Goal: Task Accomplishment & Management: Manage account settings

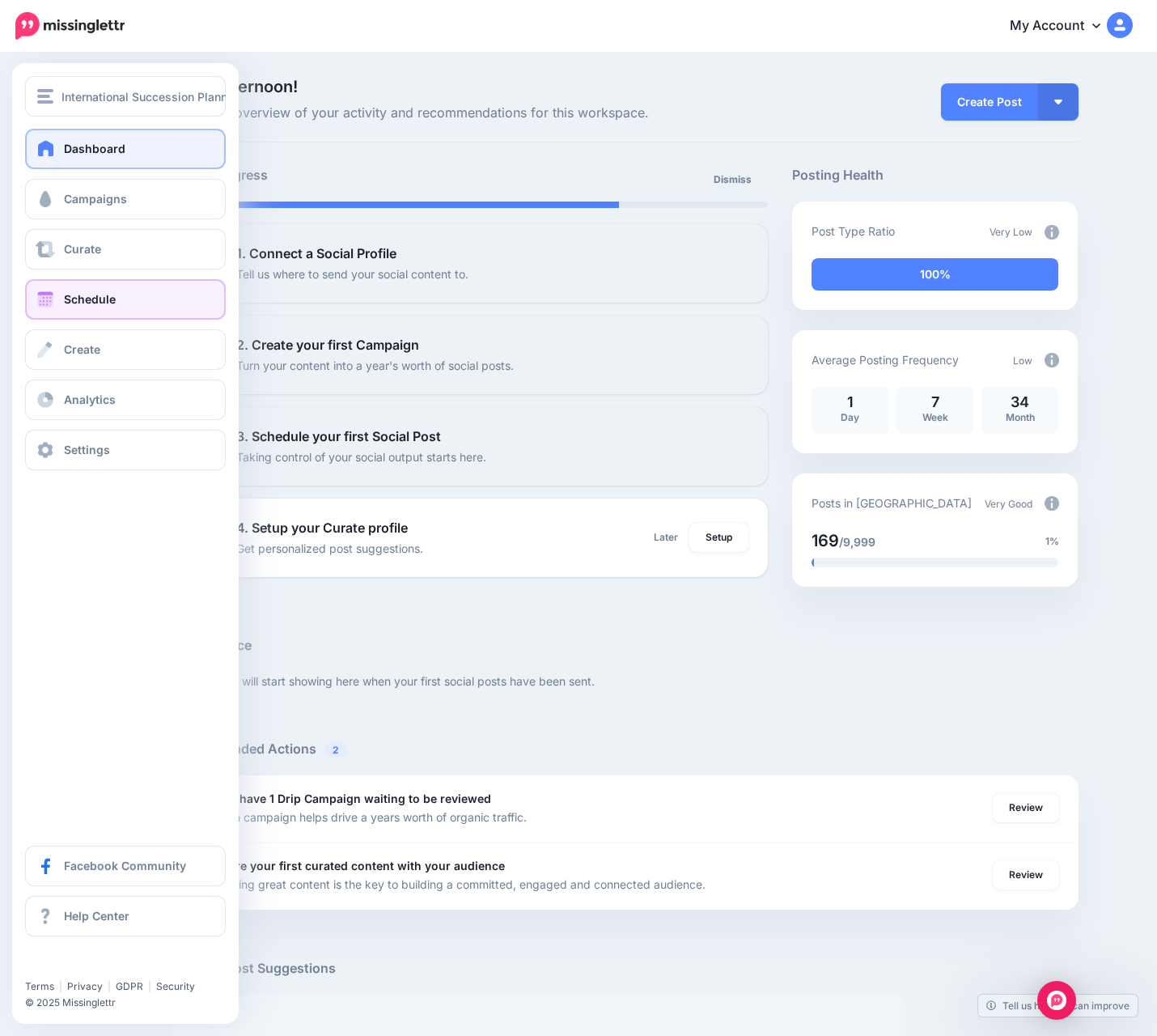
click at [90, 293] on span "Schedule" at bounding box center [90, 299] width 52 height 14
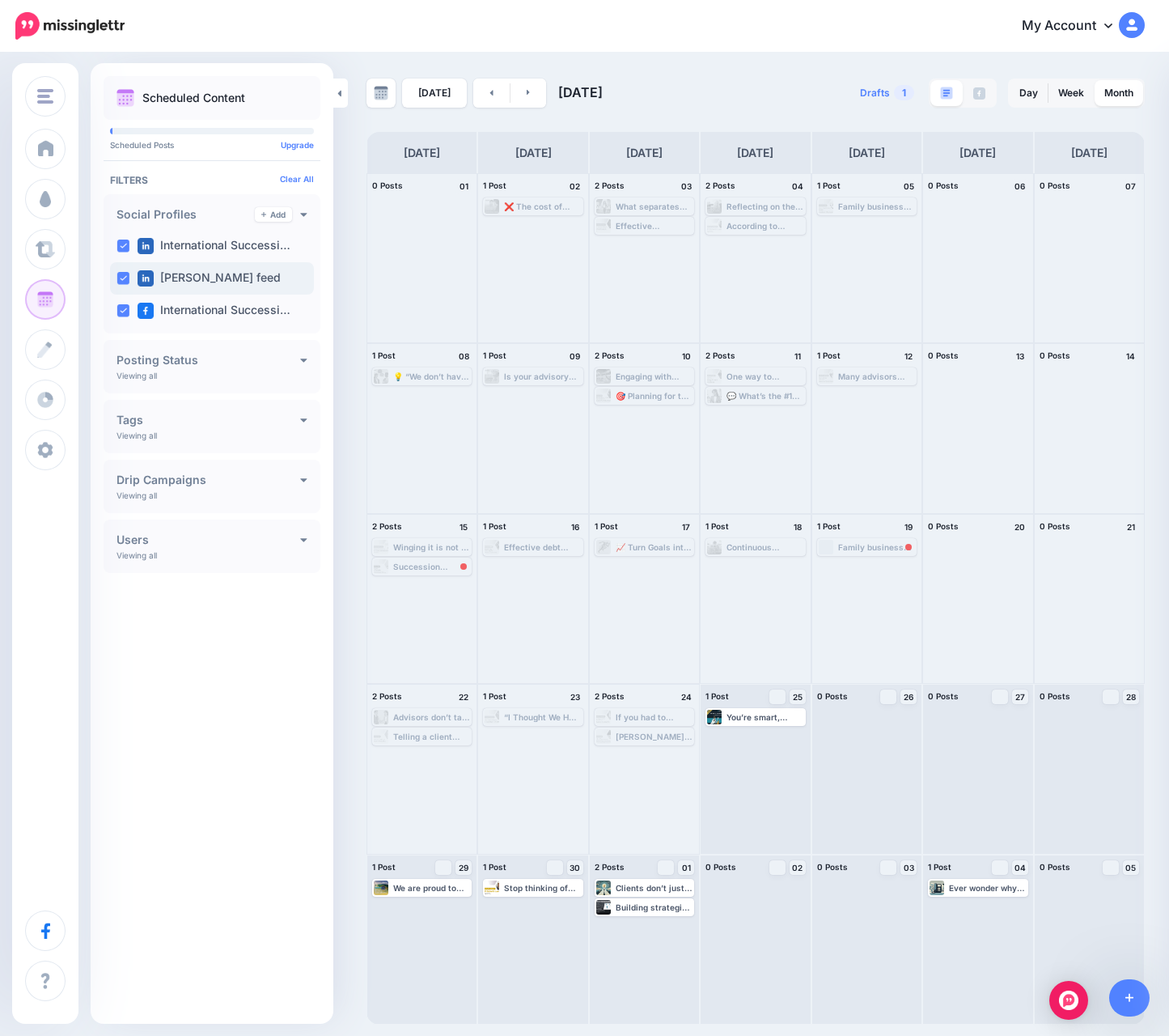
click at [119, 273] on ins at bounding box center [123, 278] width 13 height 13
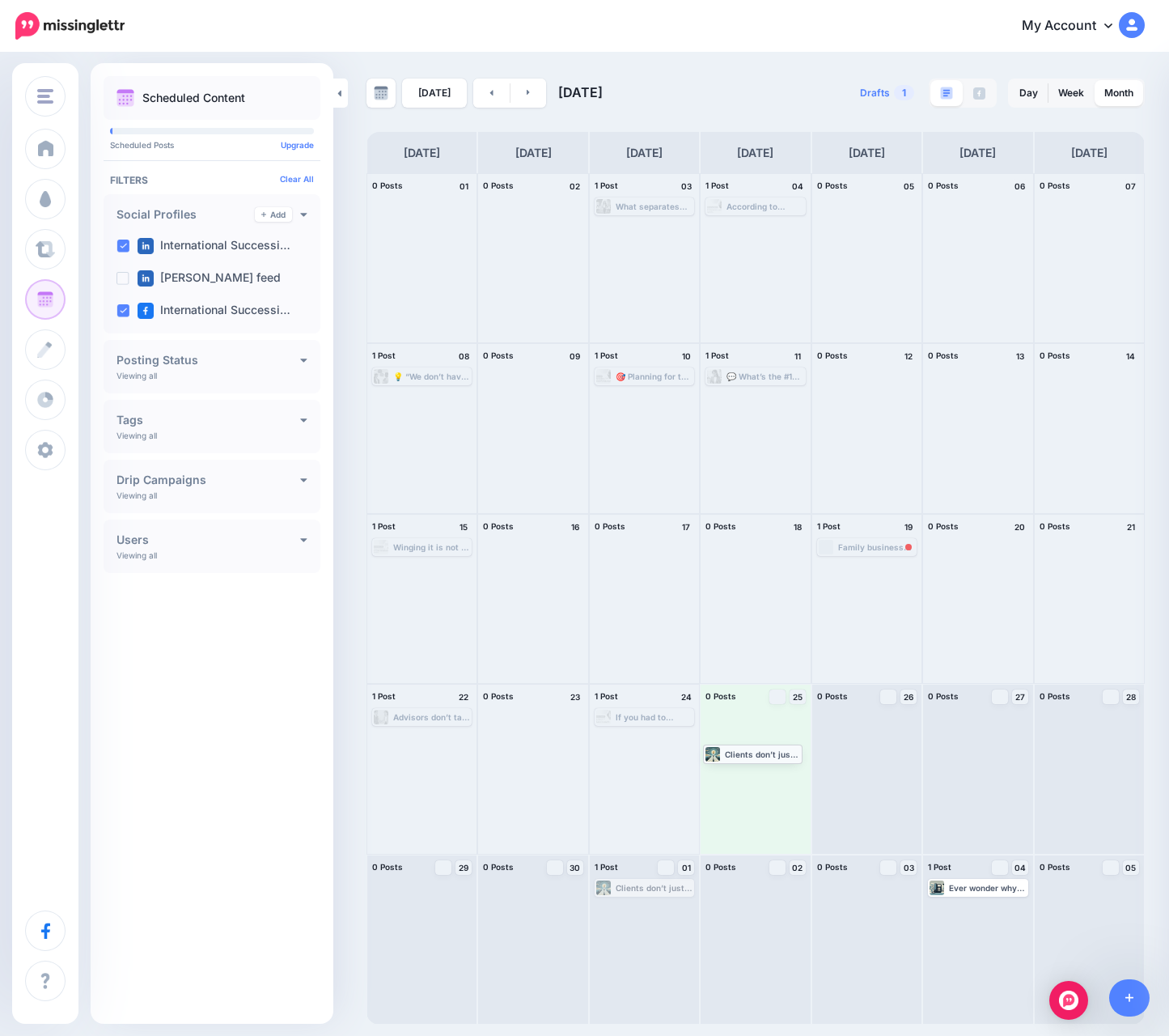
drag, startPoint x: 645, startPoint y: 890, endPoint x: 757, endPoint y: 748, distance: 180.9
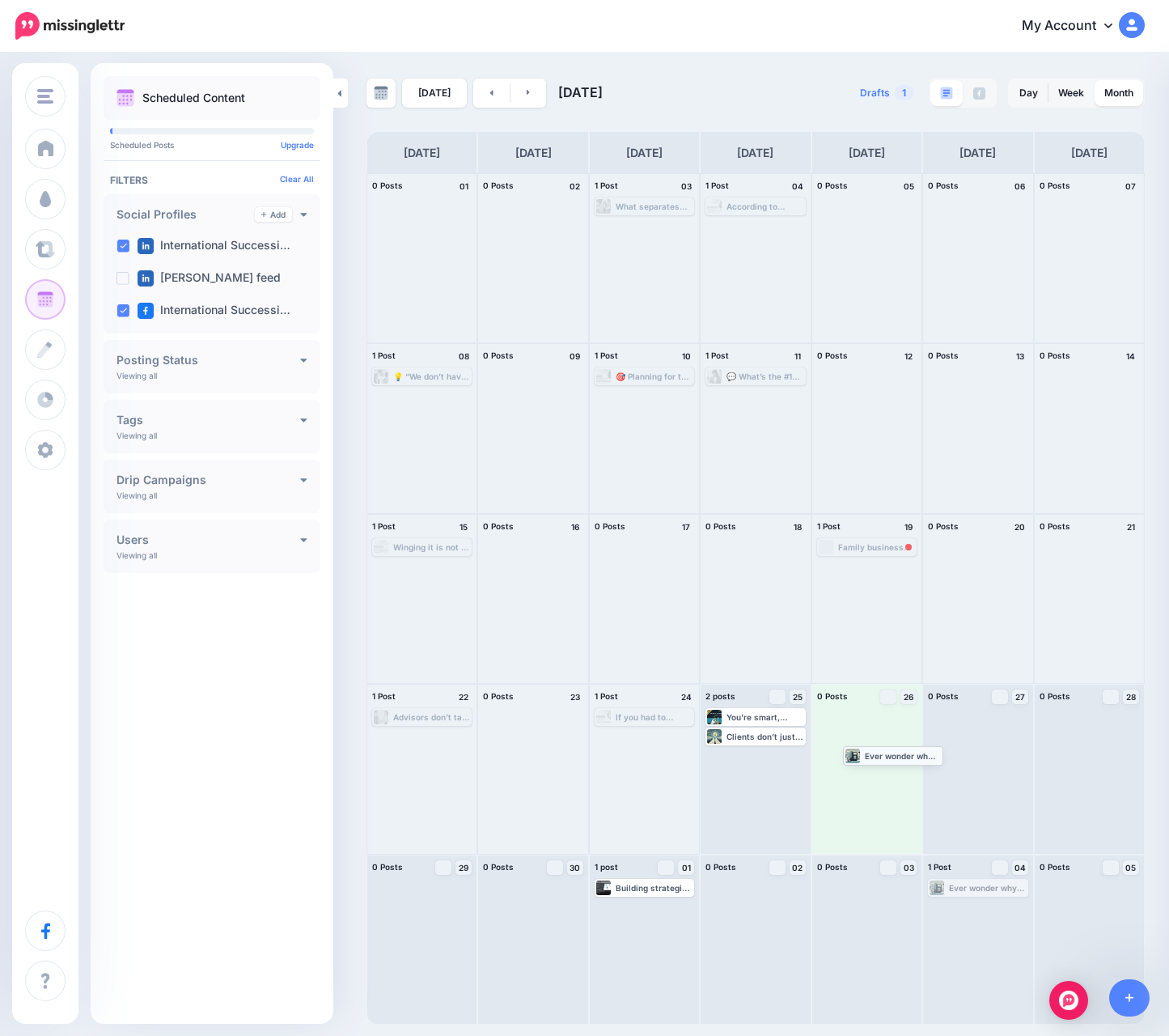
drag, startPoint x: 961, startPoint y: 888, endPoint x: 877, endPoint y: 755, distance: 157.3
click at [516, 100] on link at bounding box center [529, 93] width 36 height 29
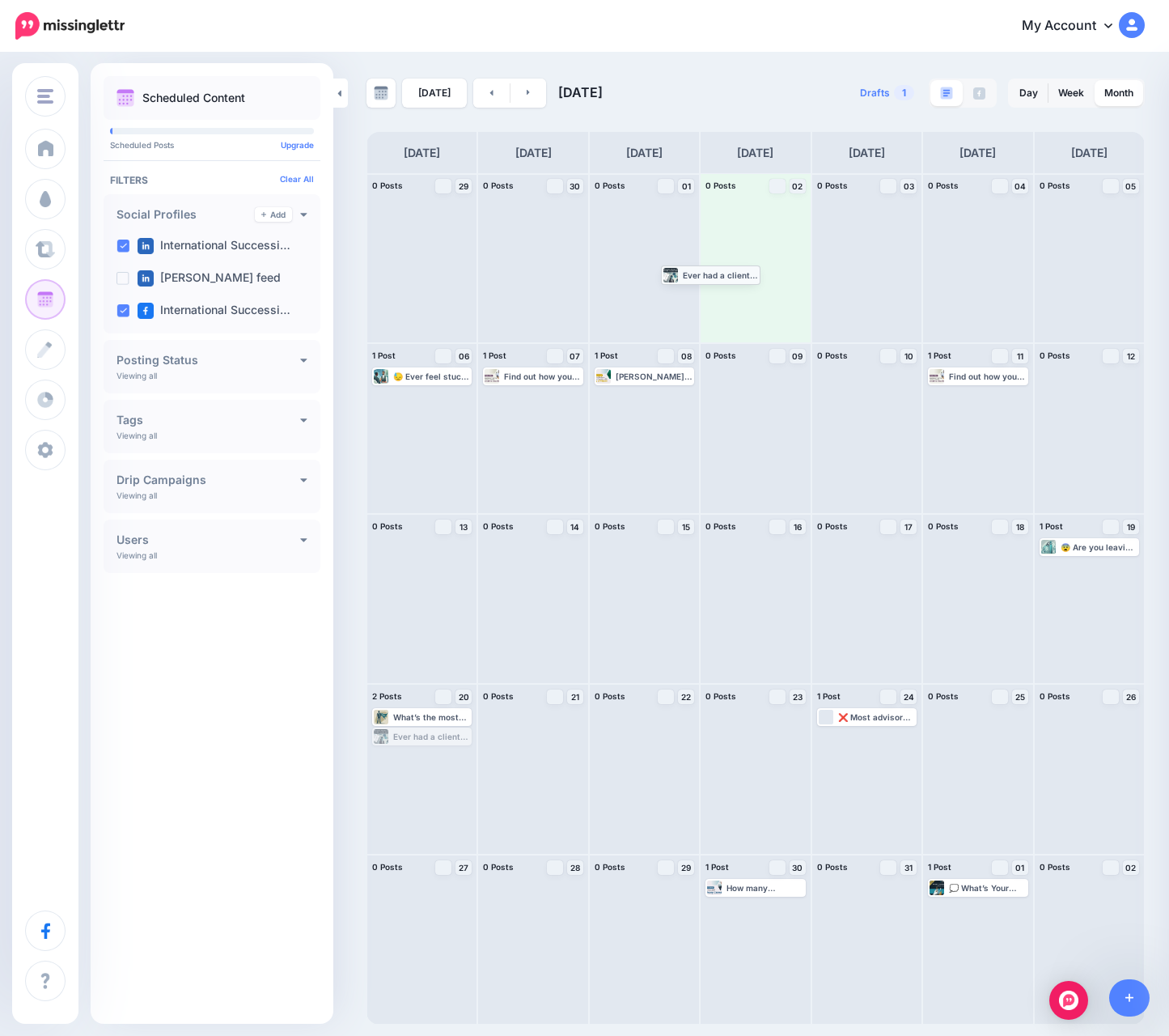
drag, startPoint x: 395, startPoint y: 734, endPoint x: 654, endPoint y: 271, distance: 530.5
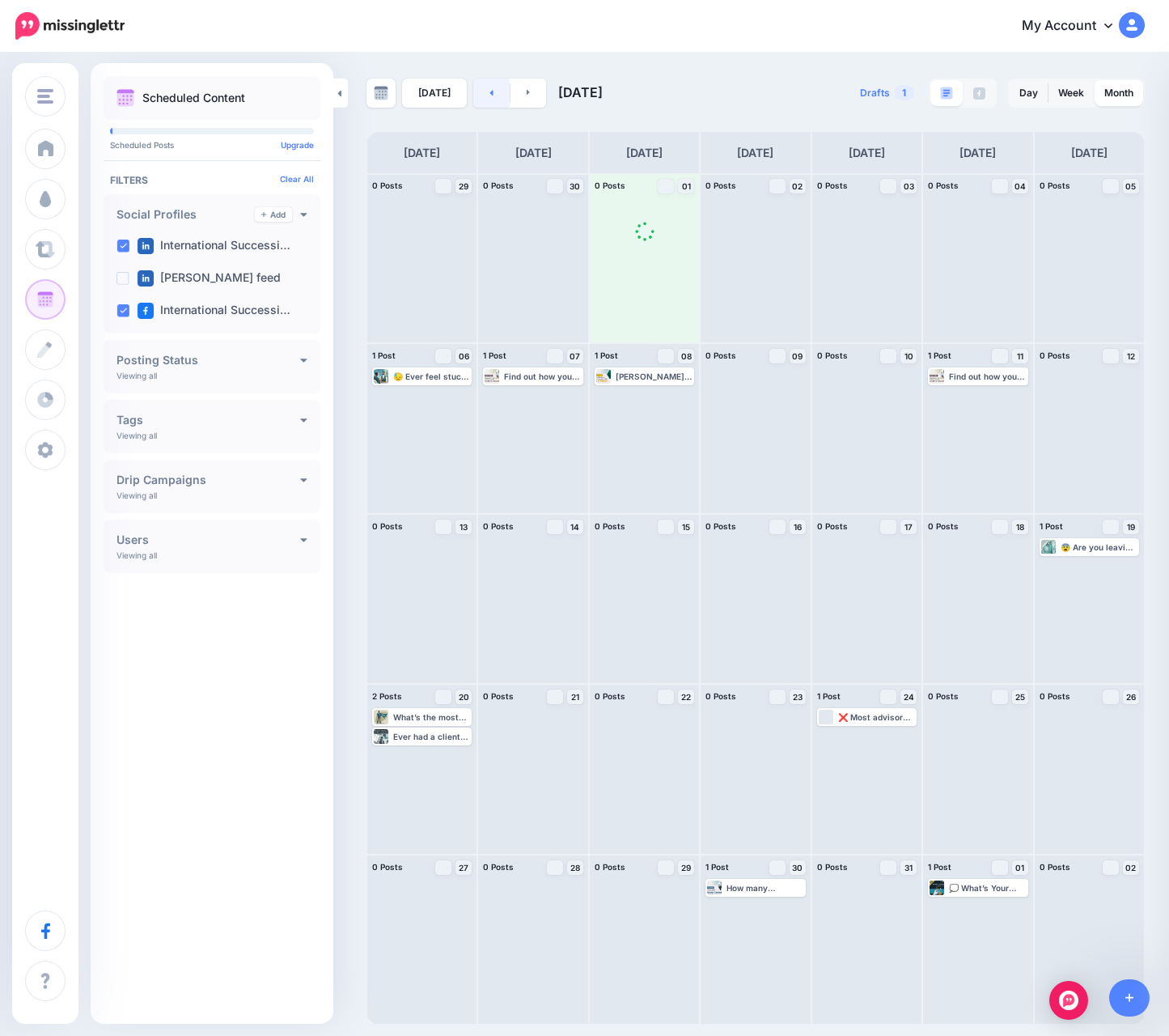
click at [485, 87] on link at bounding box center [491, 93] width 36 height 29
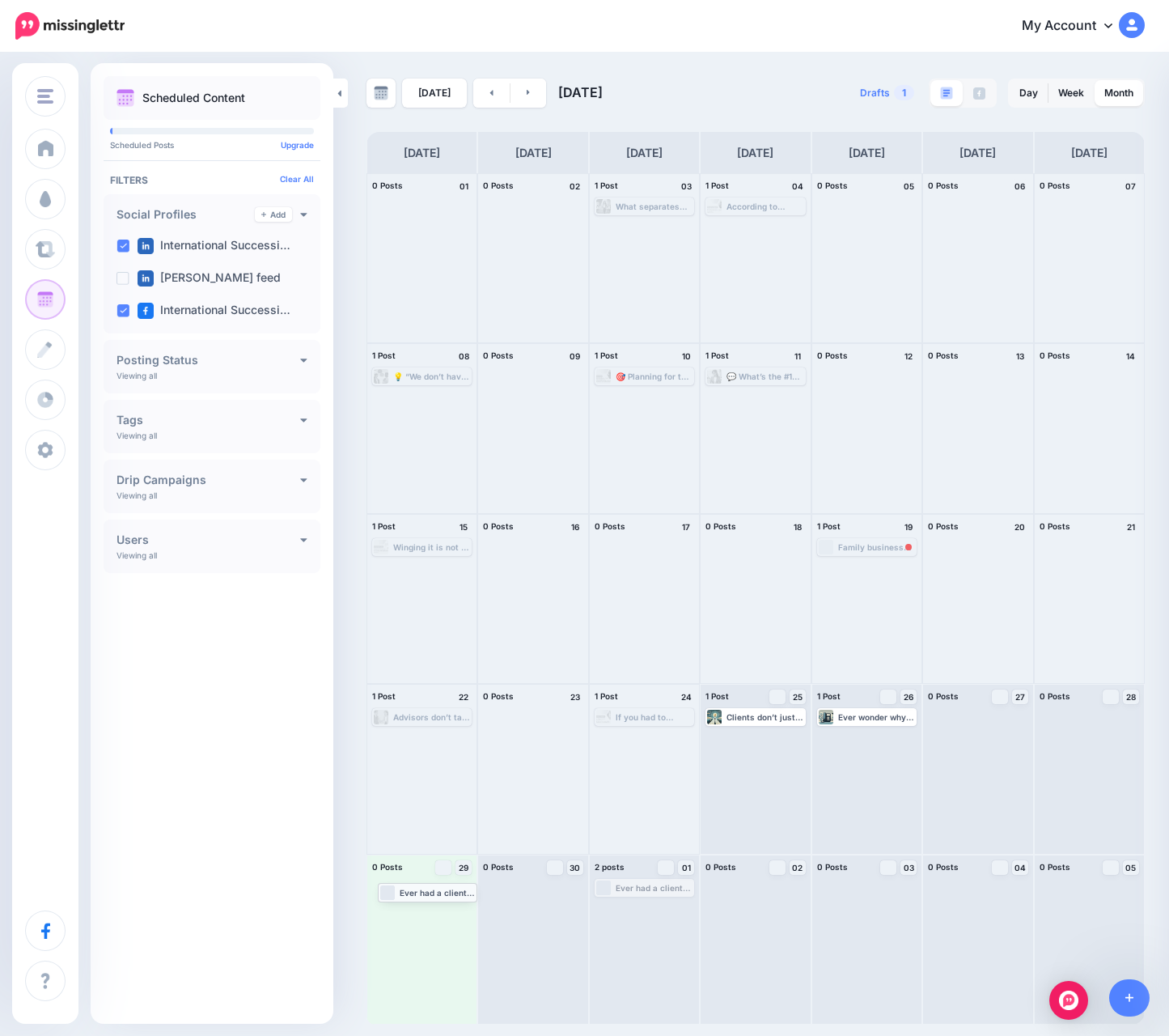
drag, startPoint x: 643, startPoint y: 891, endPoint x: 427, endPoint y: 895, distance: 216.0
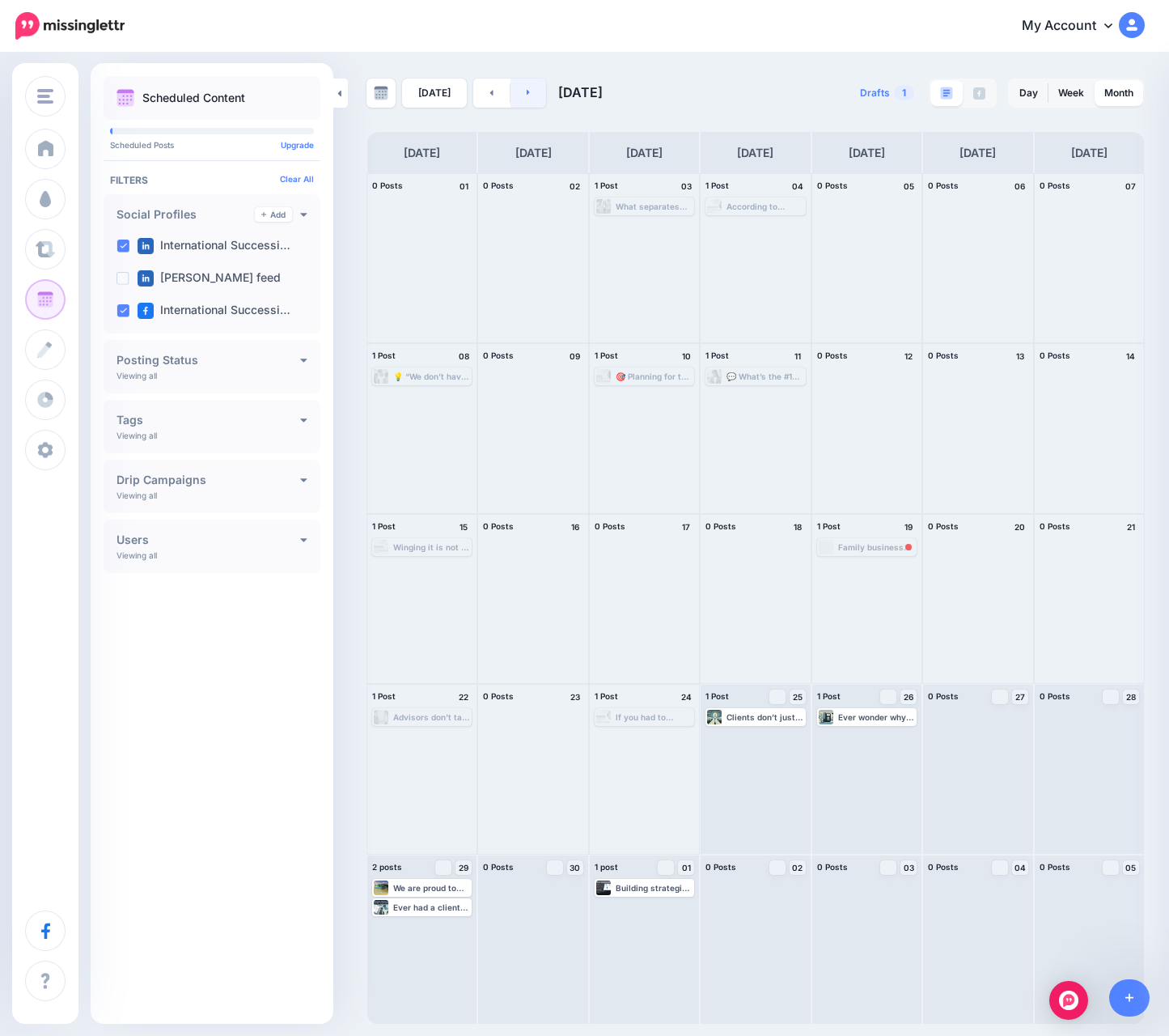
click at [528, 98] on link at bounding box center [529, 93] width 36 height 29
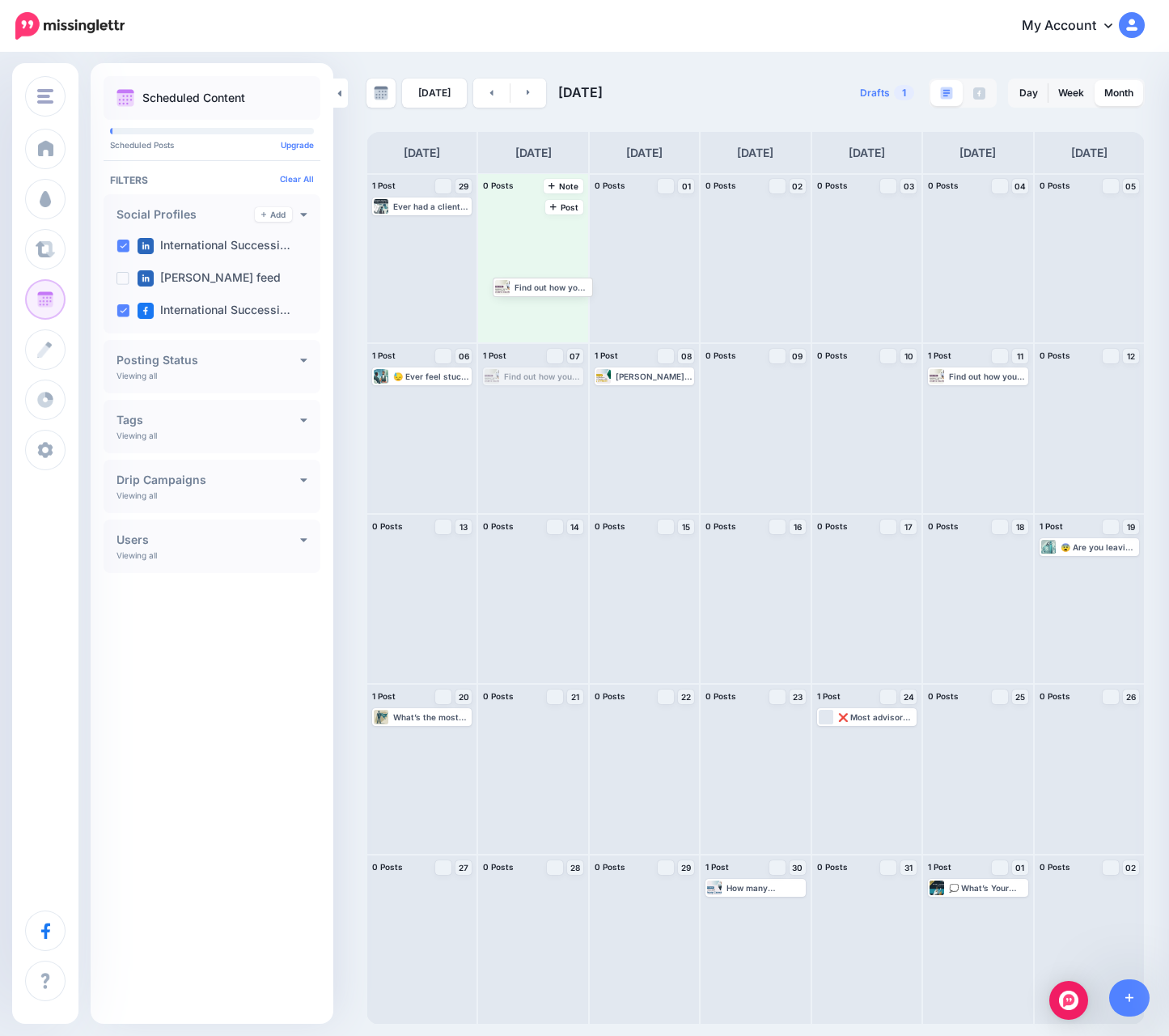
drag, startPoint x: 529, startPoint y: 379, endPoint x: 539, endPoint y: 243, distance: 136.4
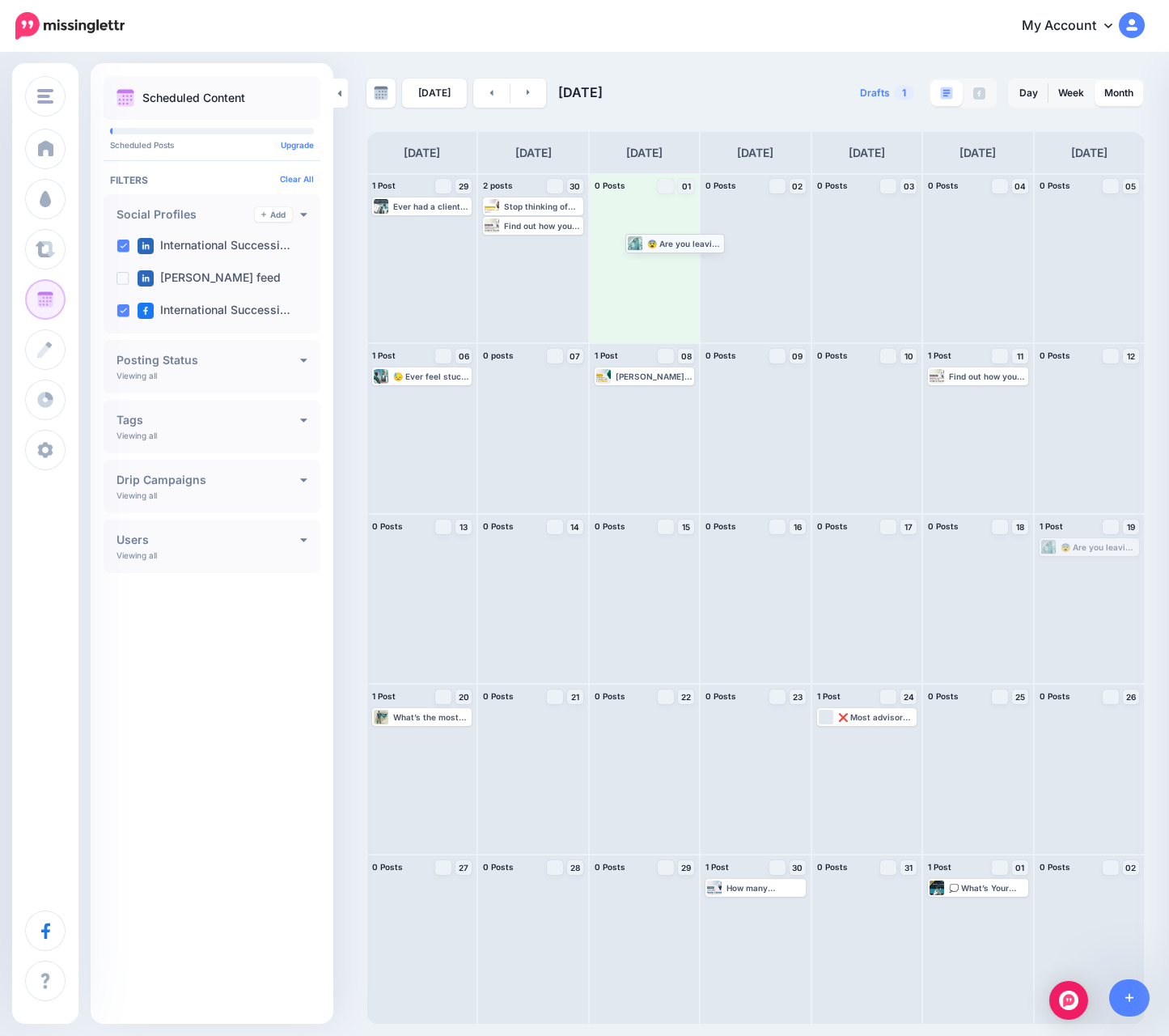
drag, startPoint x: 1074, startPoint y: 543, endPoint x: 658, endPoint y: 236, distance: 517.0
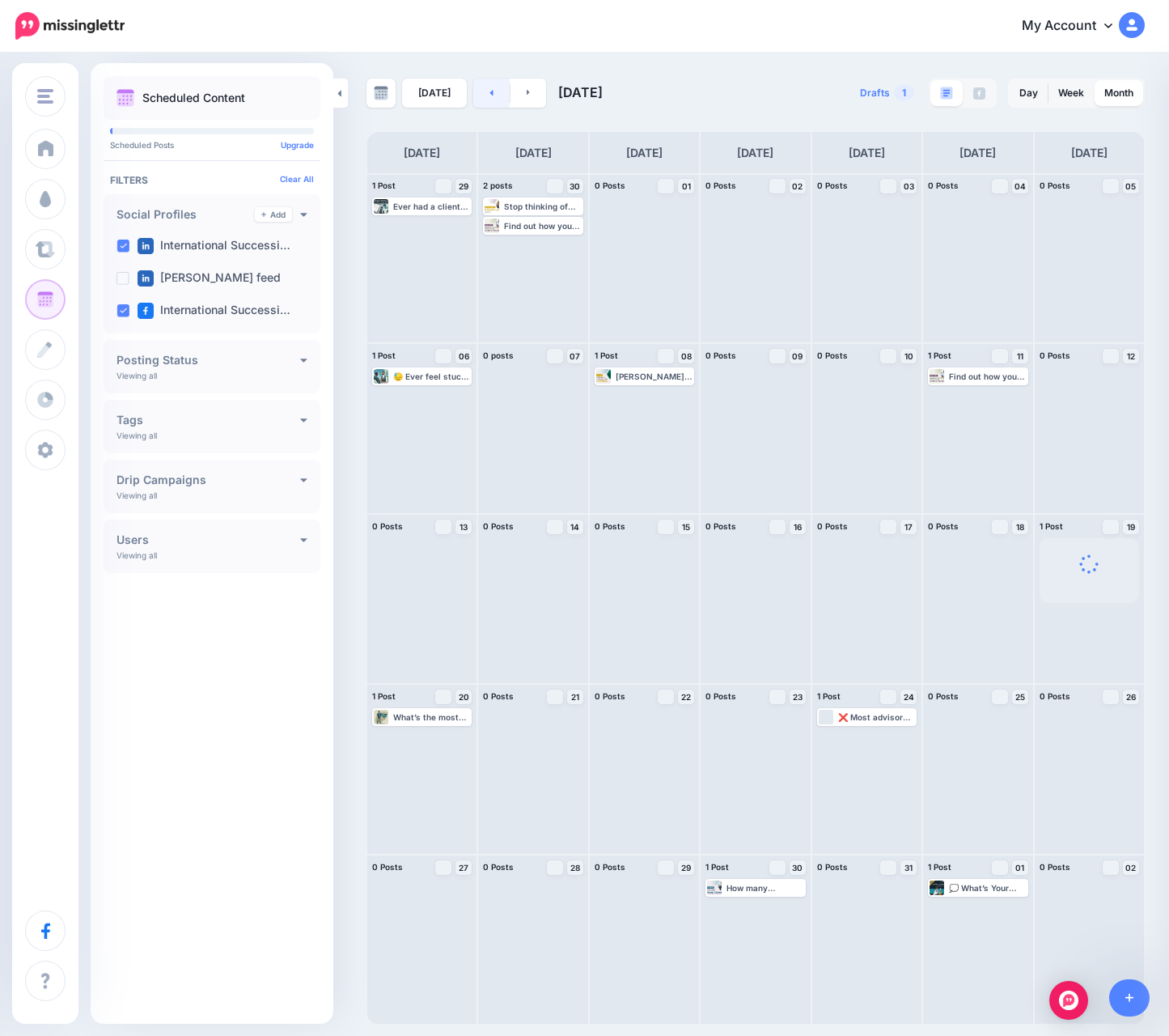
click at [499, 82] on link at bounding box center [491, 93] width 36 height 29
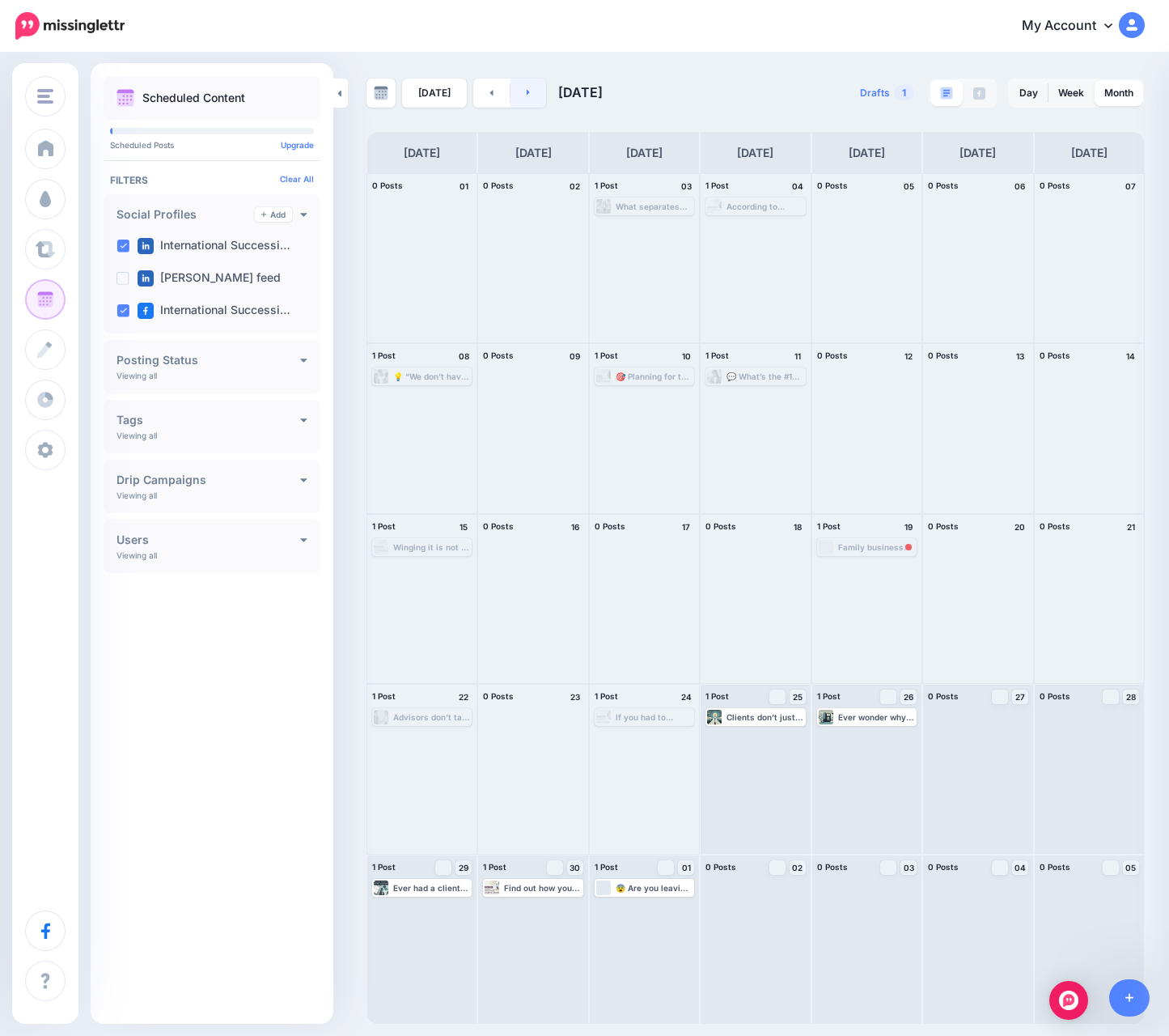
click at [541, 99] on link at bounding box center [529, 93] width 36 height 29
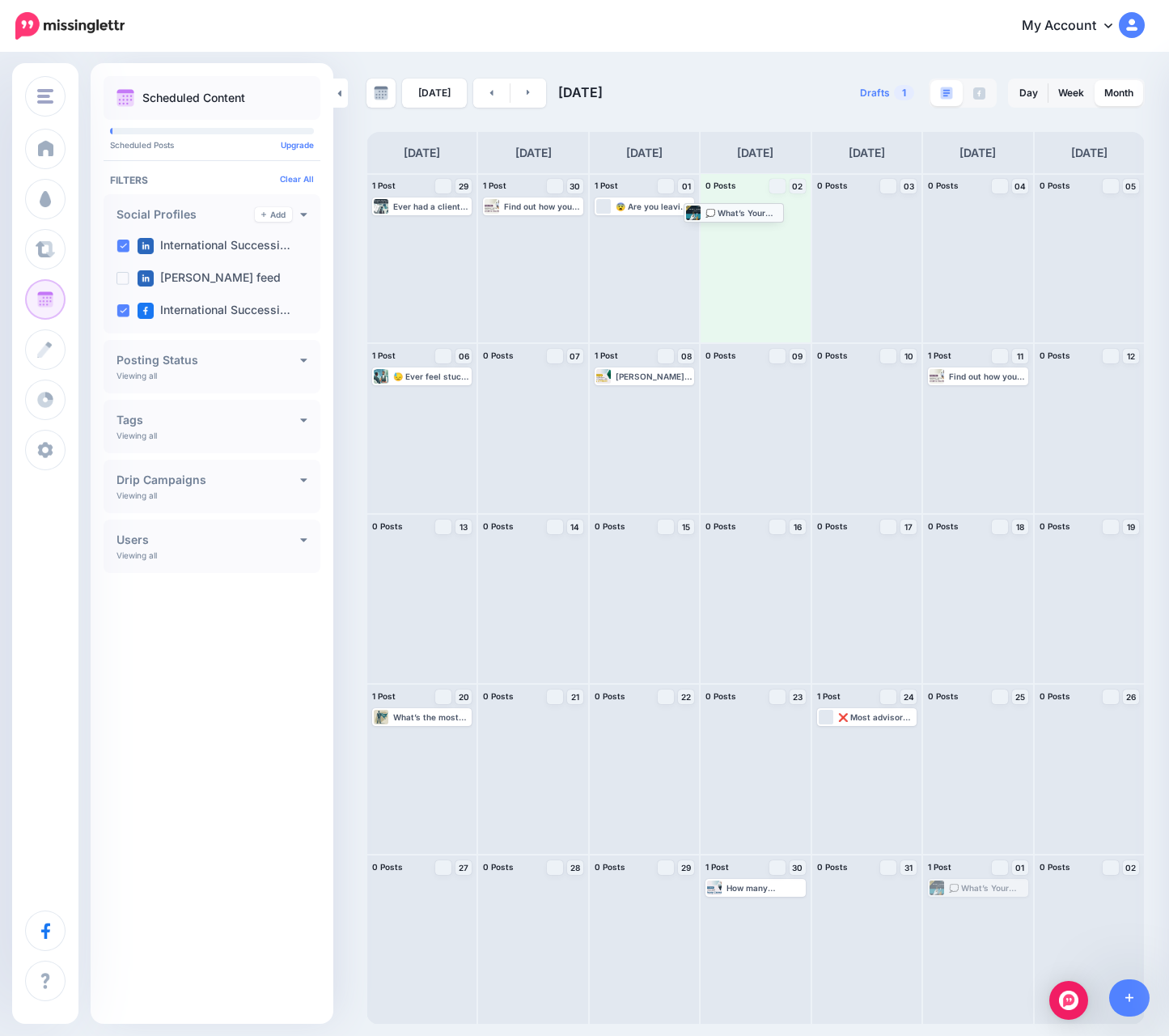
drag, startPoint x: 963, startPoint y: 894, endPoint x: 718, endPoint y: 218, distance: 719.0
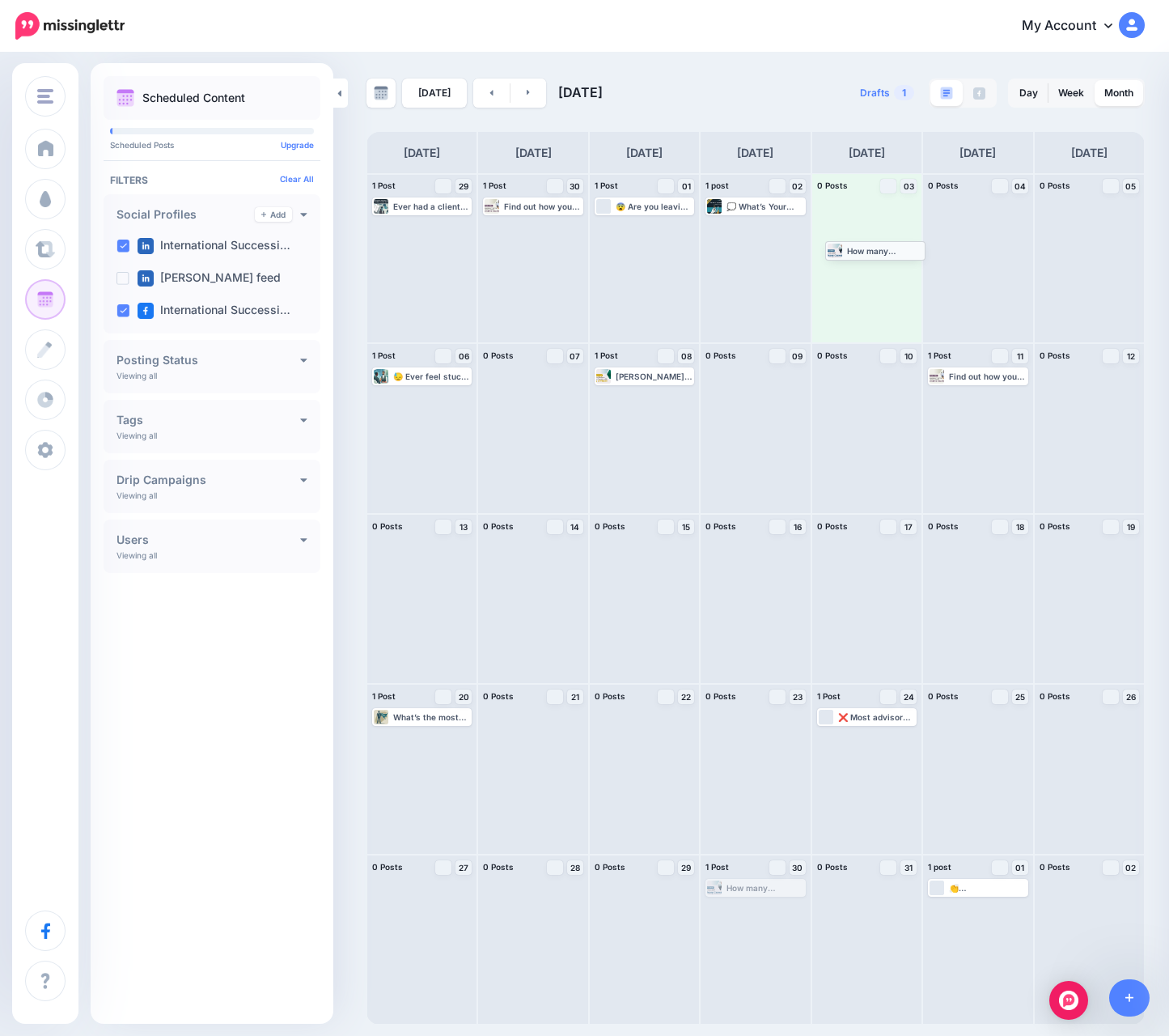
drag, startPoint x: 754, startPoint y: 890, endPoint x: 874, endPoint y: 249, distance: 652.1
click at [480, 92] on link at bounding box center [491, 93] width 36 height 29
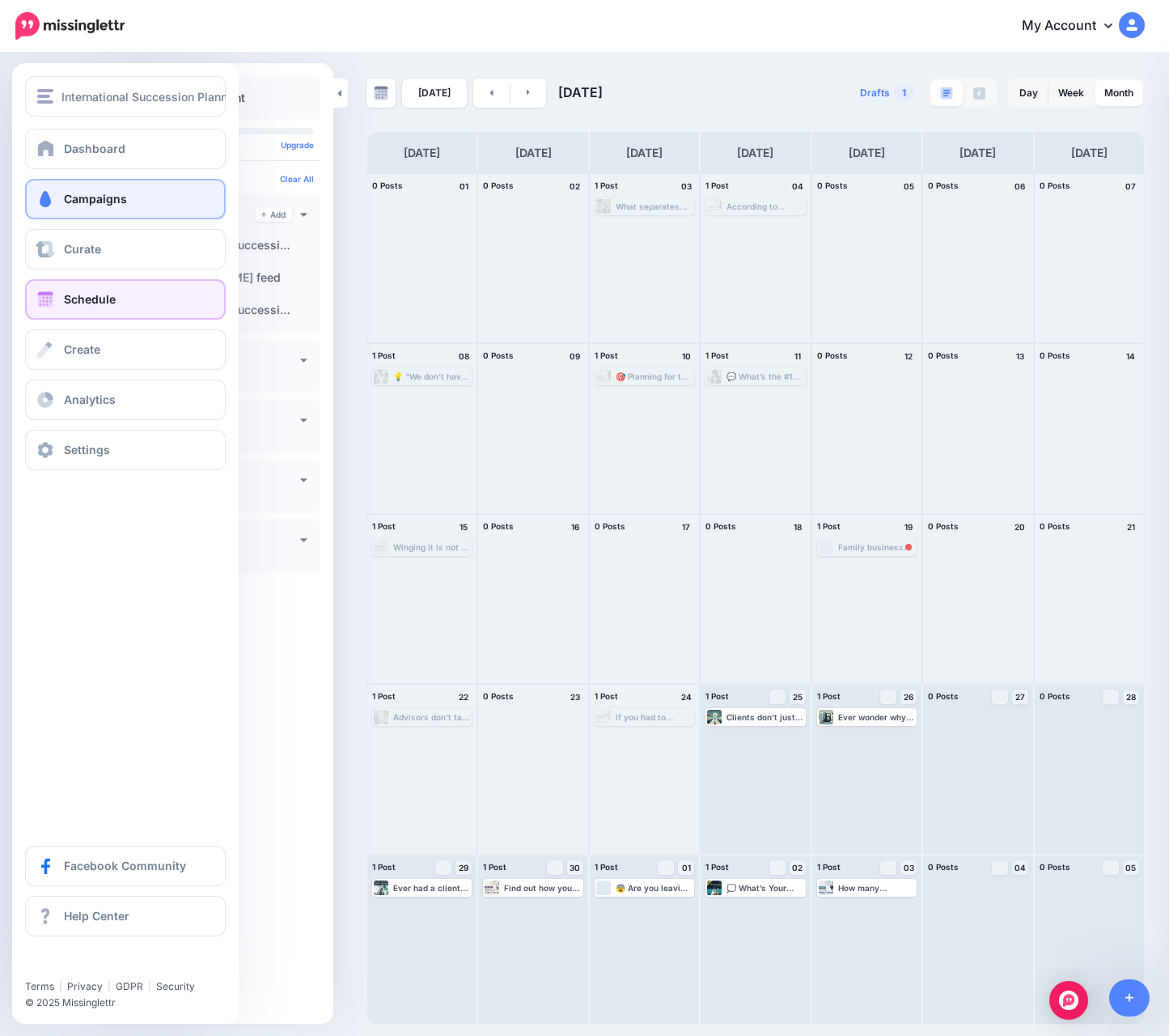
click at [103, 196] on span "Campaigns" at bounding box center [95, 199] width 63 height 14
